Goal: Information Seeking & Learning: Learn about a topic

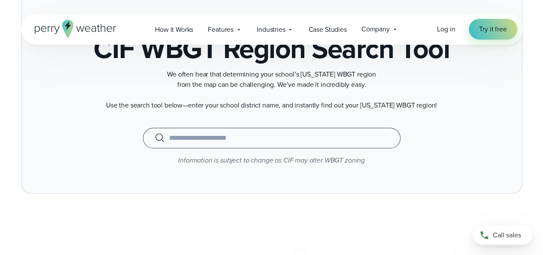
scroll to position [97, 0]
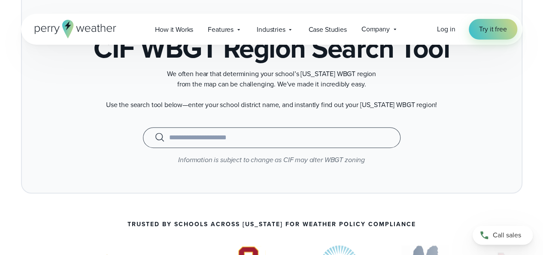
click at [180, 137] on input "text" at bounding box center [272, 137] width 236 height 10
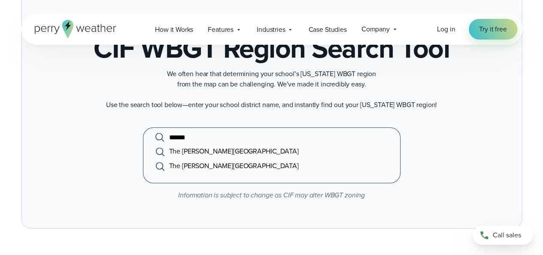
click at [177, 152] on li "The [PERSON_NAME][GEOGRAPHIC_DATA]" at bounding box center [272, 151] width 236 height 15
type input "**********"
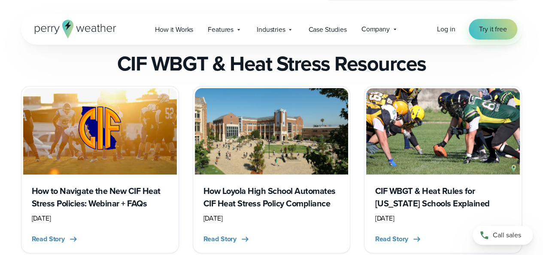
scroll to position [1621, 0]
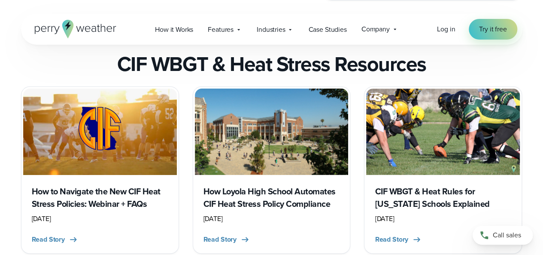
click at [65, 216] on div "How to Navigate the New CIF Heat Stress Policies: Webinar + FAQs August 1, 2024…" at bounding box center [100, 213] width 154 height 76
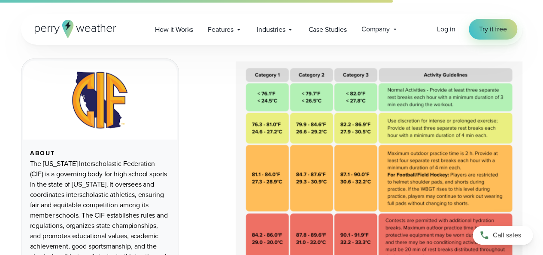
scroll to position [1021, 0]
